Goal: Task Accomplishment & Management: Manage account settings

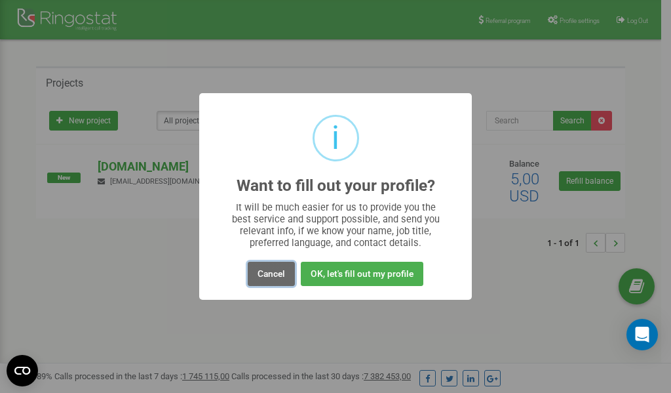
click at [279, 273] on button "Cancel" at bounding box center [271, 274] width 47 height 24
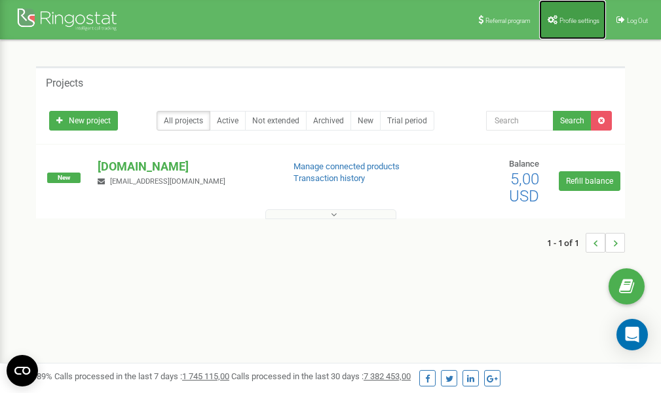
click at [566, 19] on span "Profile settings" at bounding box center [580, 20] width 40 height 7
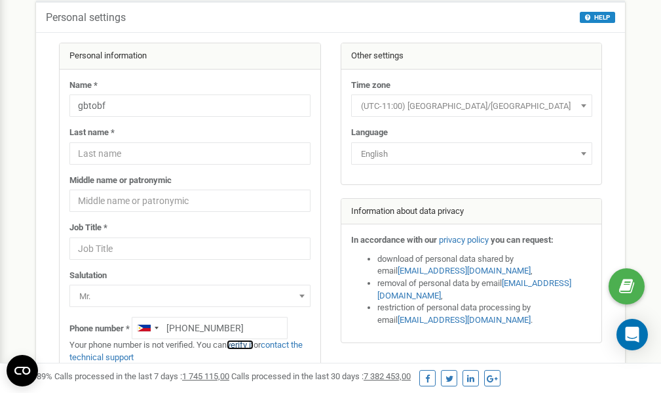
click at [250, 345] on link "verify it" at bounding box center [240, 345] width 27 height 10
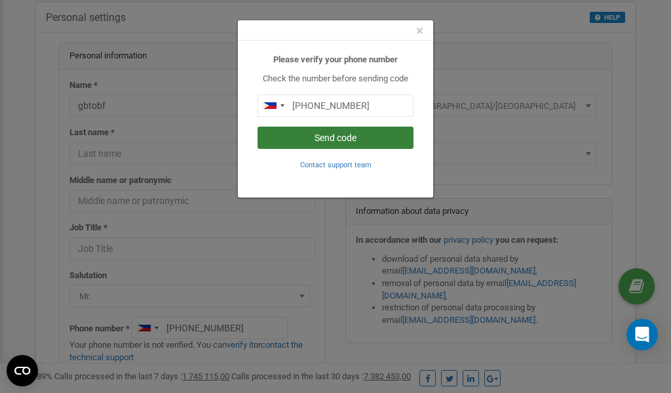
click at [349, 137] on button "Send code" at bounding box center [336, 138] width 156 height 22
